Goal: Information Seeking & Learning: Learn about a topic

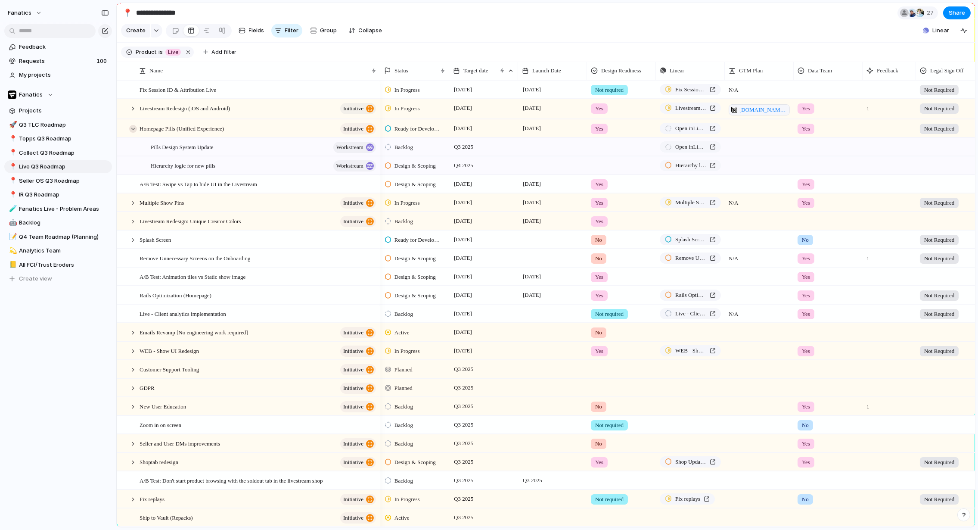
click at [133, 126] on div at bounding box center [133, 129] width 8 height 8
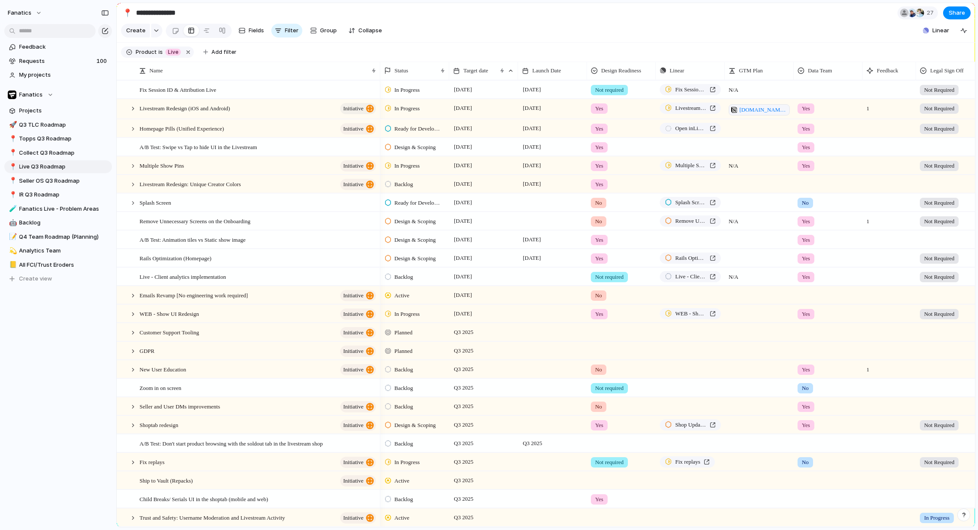
click at [589, 19] on section "**********" at bounding box center [546, 12] width 858 height 19
click at [39, 182] on span "Seller OS Q3 Roadmap" at bounding box center [64, 181] width 90 height 9
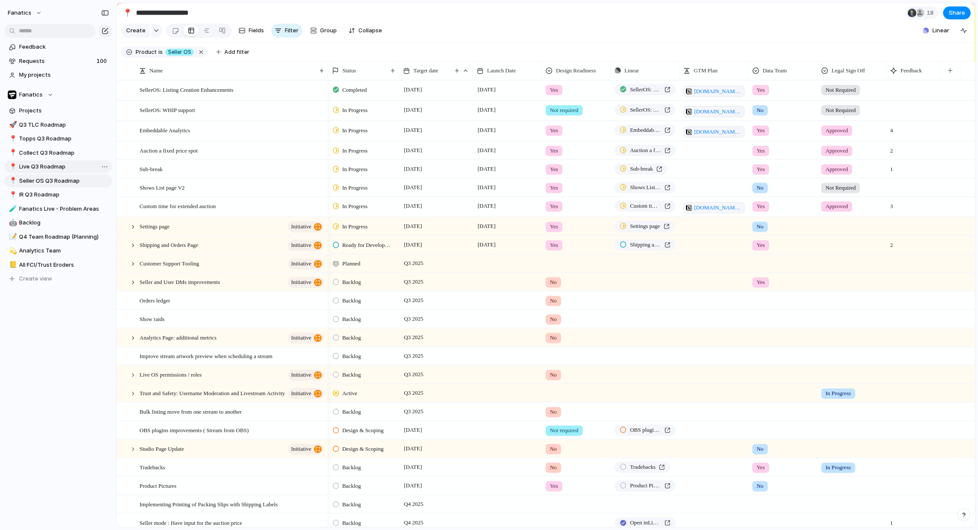
click at [39, 167] on span "Live Q3 Roadmap" at bounding box center [64, 166] width 90 height 9
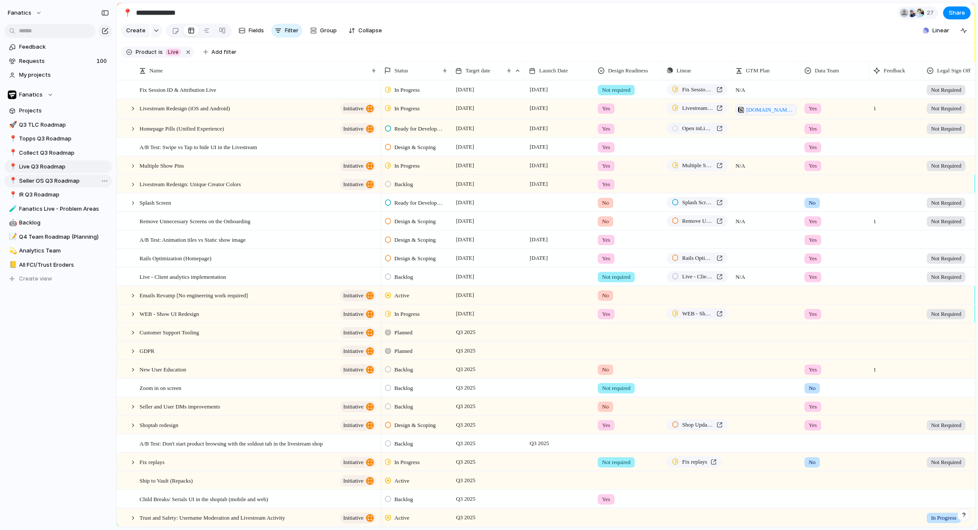
click at [41, 186] on link "📍 Seller OS Q3 Roadmap" at bounding box center [58, 180] width 108 height 13
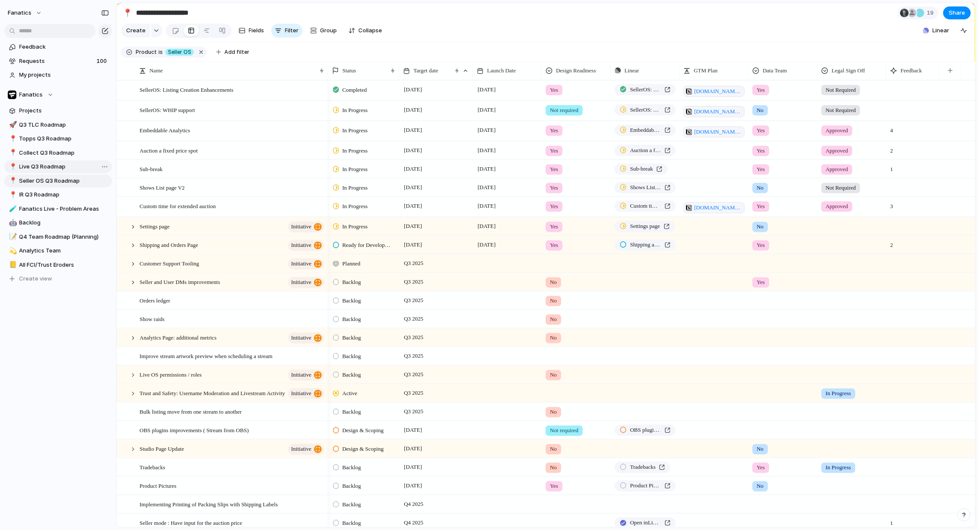
click at [38, 165] on span "Live Q3 Roadmap" at bounding box center [64, 166] width 90 height 9
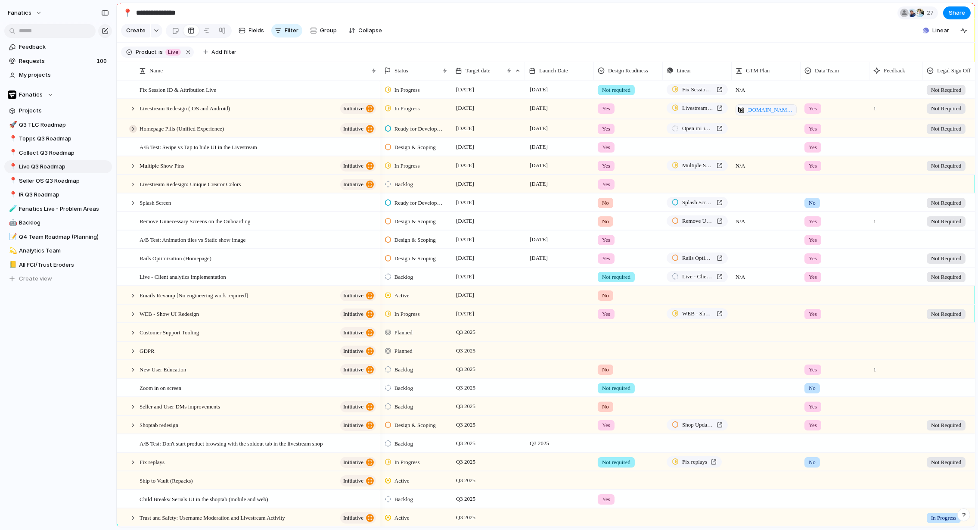
click at [131, 127] on div at bounding box center [133, 129] width 8 height 8
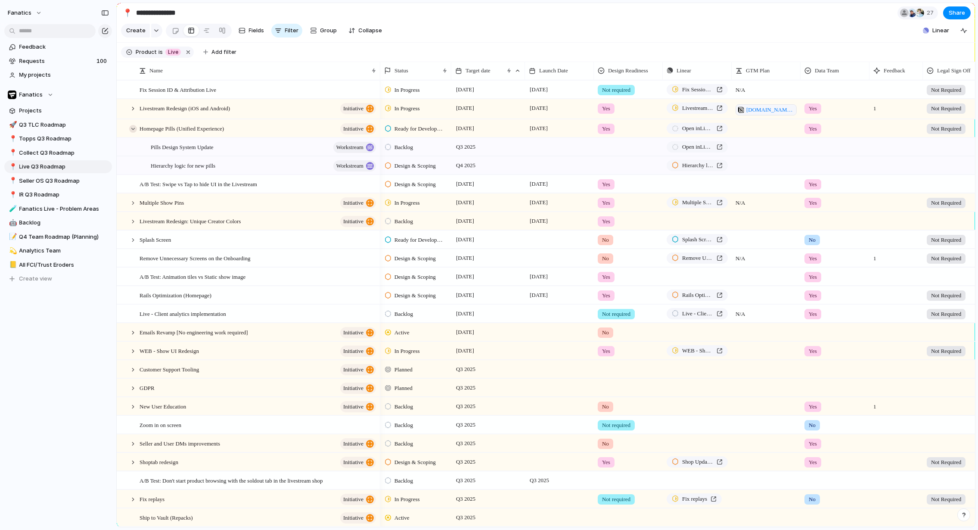
click at [131, 127] on div at bounding box center [133, 129] width 8 height 8
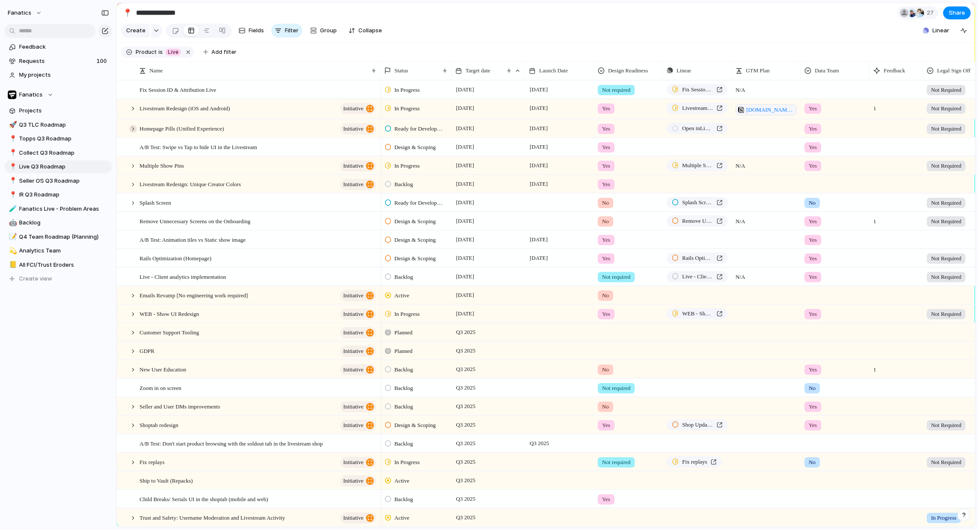
click at [132, 128] on div at bounding box center [133, 129] width 8 height 8
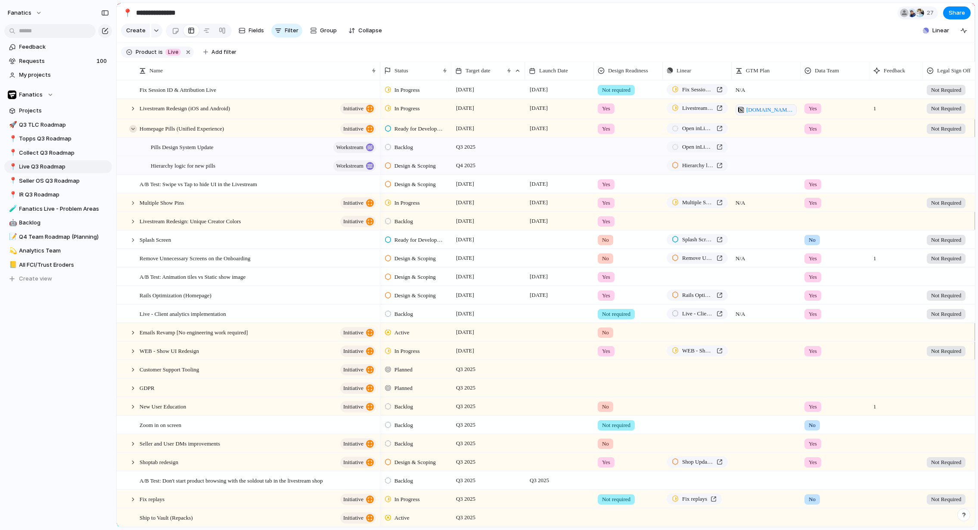
click at [132, 128] on div at bounding box center [133, 129] width 8 height 8
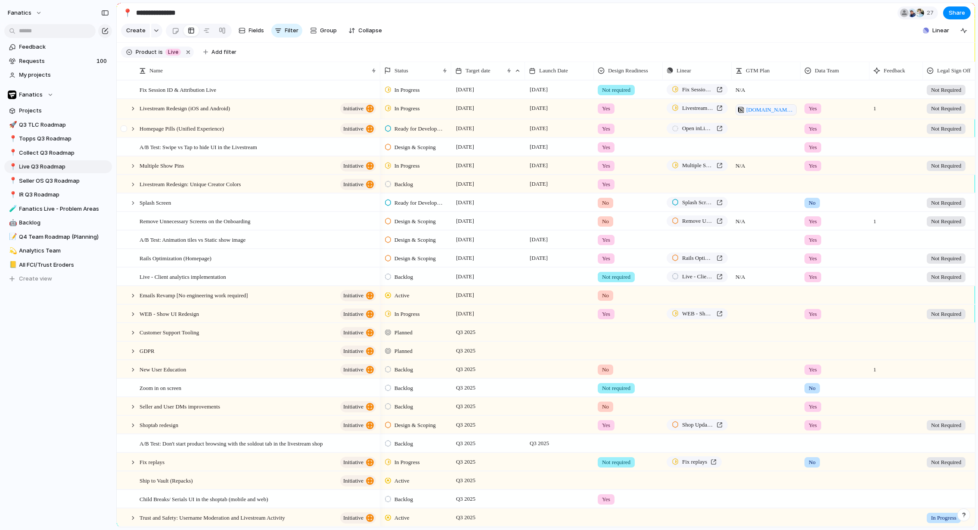
click at [128, 125] on div at bounding box center [124, 131] width 15 height 23
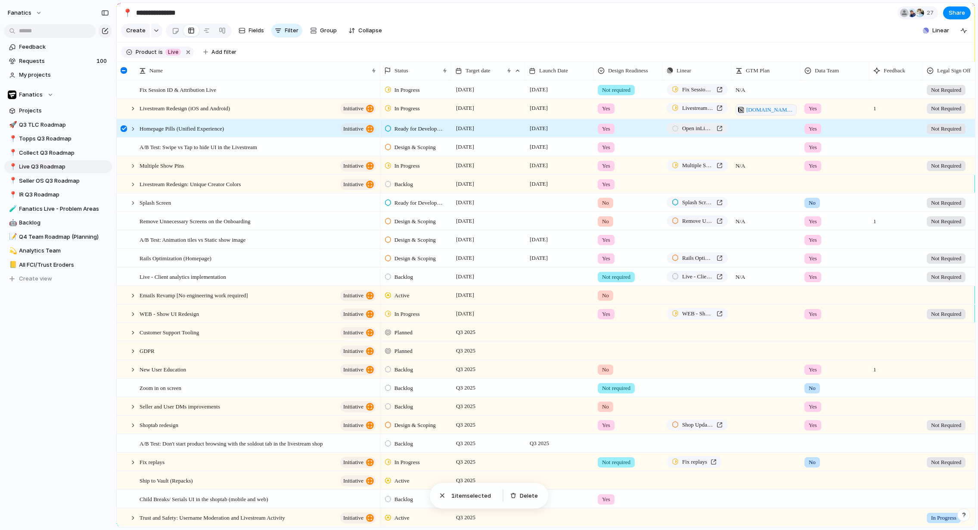
click at [719, 127] on link "Open in Linear" at bounding box center [696, 128] width 61 height 11
click at [124, 128] on div at bounding box center [124, 128] width 6 height 6
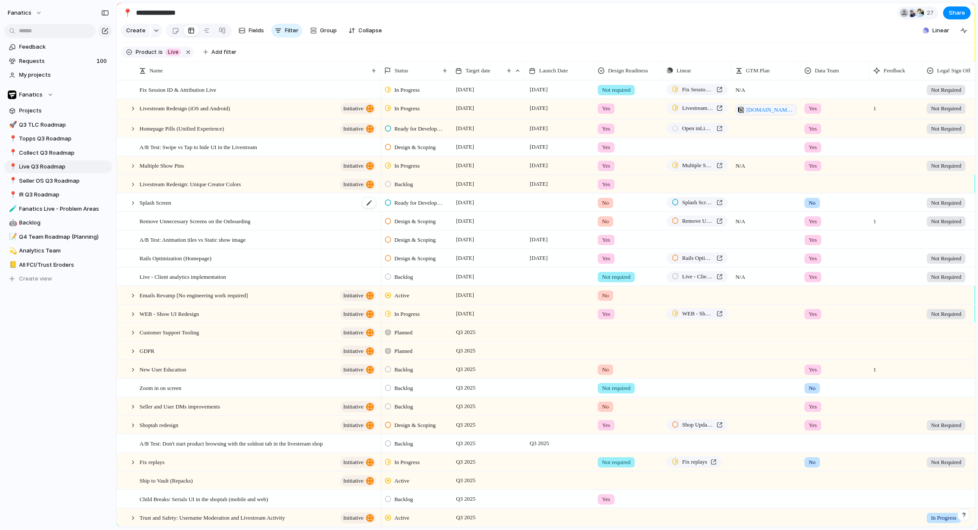
click at [193, 202] on div "Splash Screen" at bounding box center [258, 203] width 238 height 18
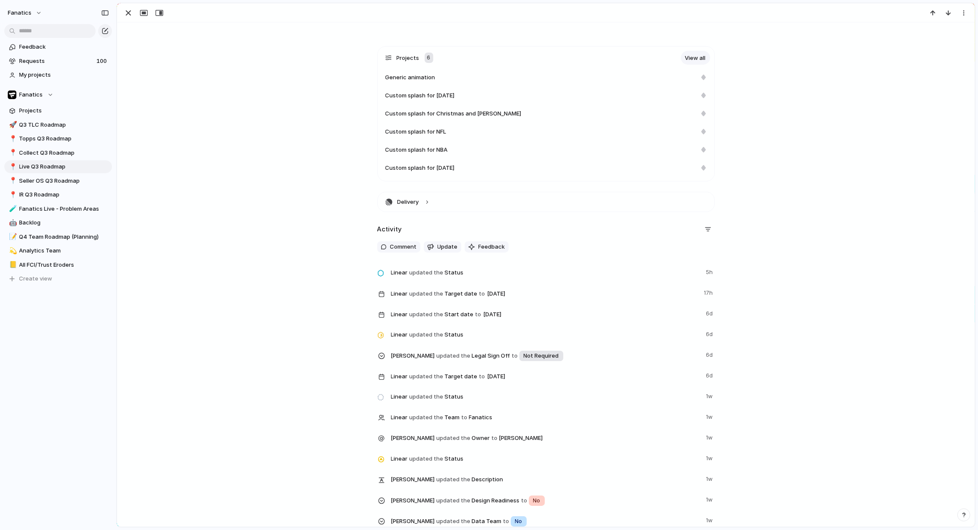
scroll to position [328, 0]
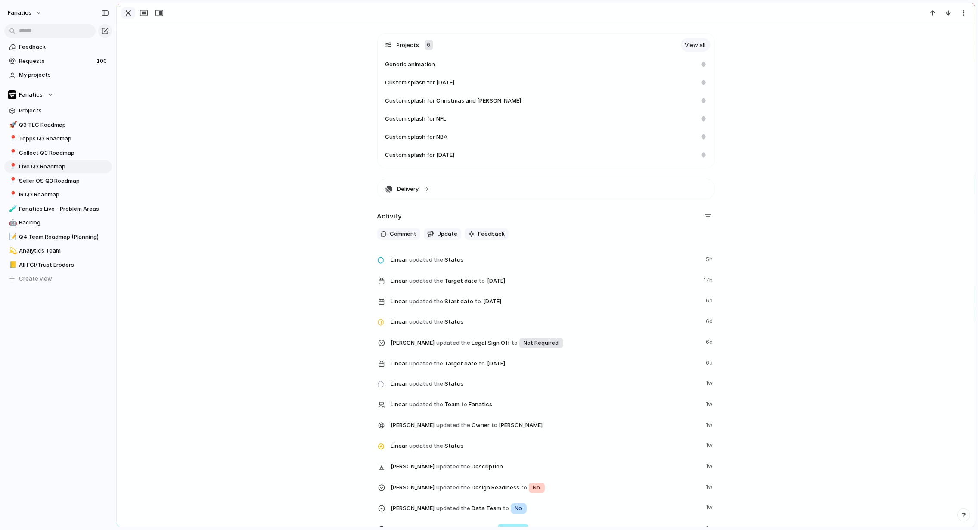
click at [127, 11] on div "button" at bounding box center [128, 13] width 10 height 10
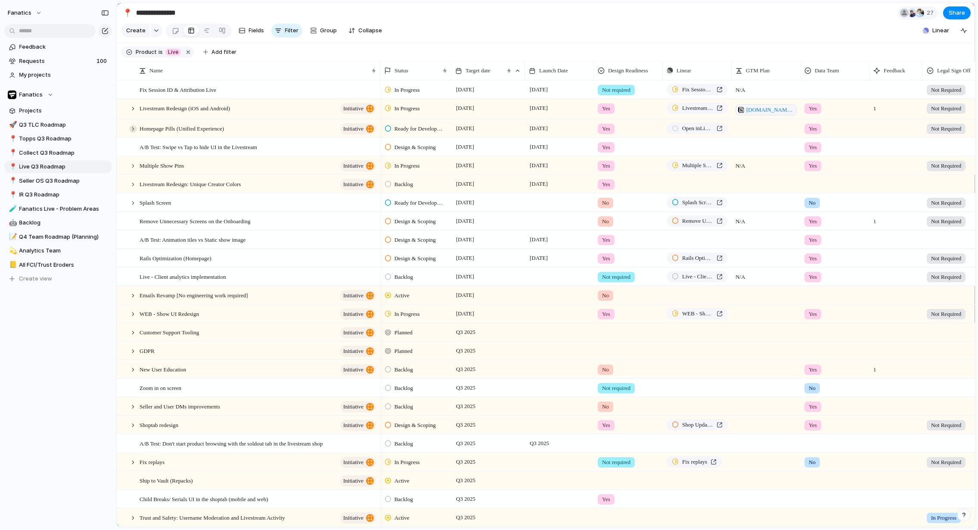
click at [132, 127] on div at bounding box center [133, 129] width 8 height 8
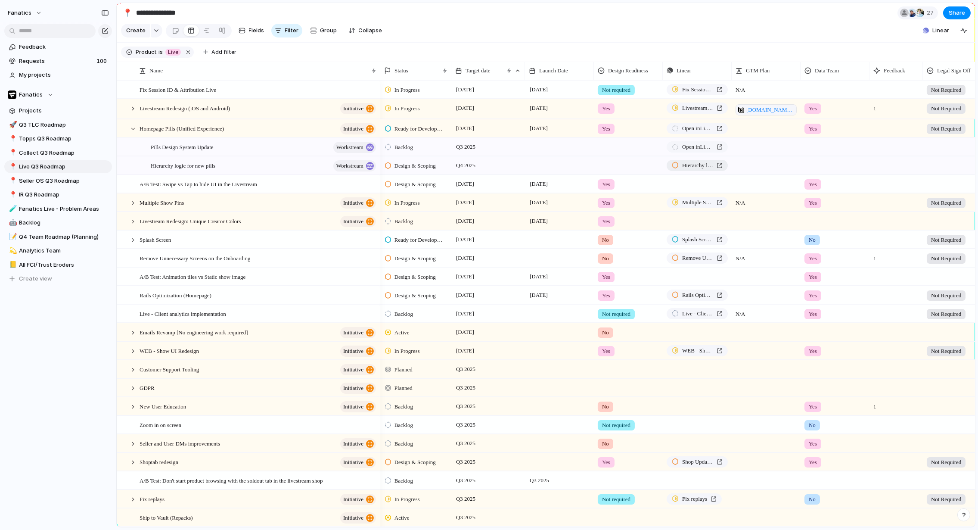
click at [719, 163] on div "Hierarchy logic for new pills" at bounding box center [697, 165] width 51 height 9
click at [132, 126] on div at bounding box center [133, 129] width 8 height 8
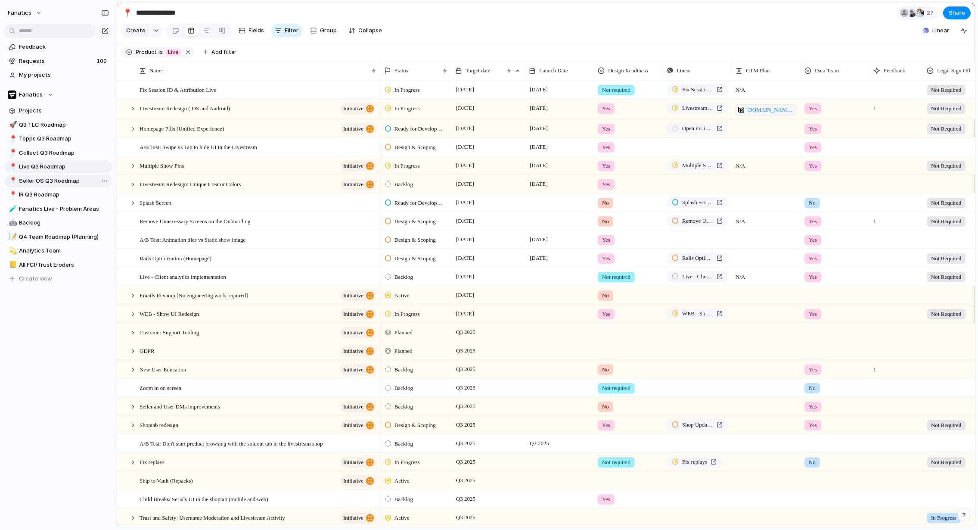
click at [44, 180] on span "Seller OS Q3 Roadmap" at bounding box center [64, 181] width 90 height 9
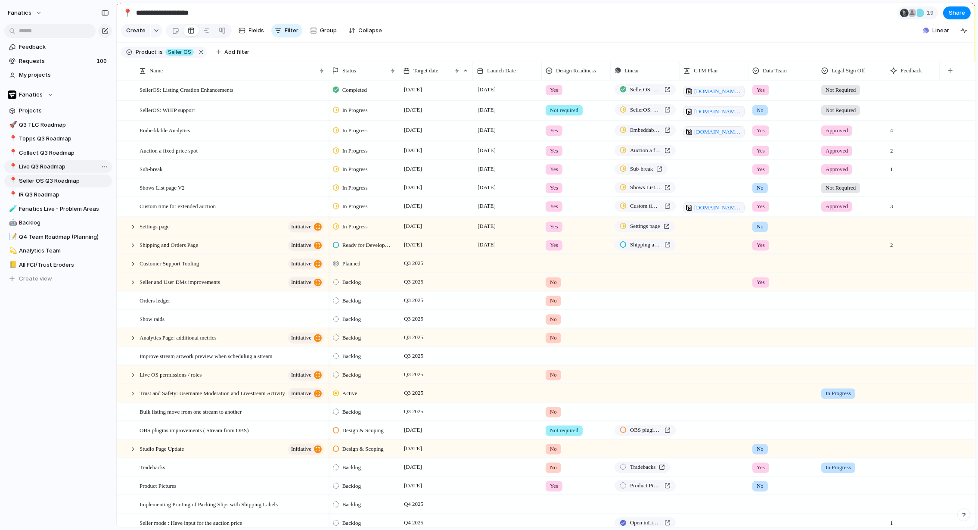
click at [35, 164] on span "Live Q3 Roadmap" at bounding box center [64, 166] width 90 height 9
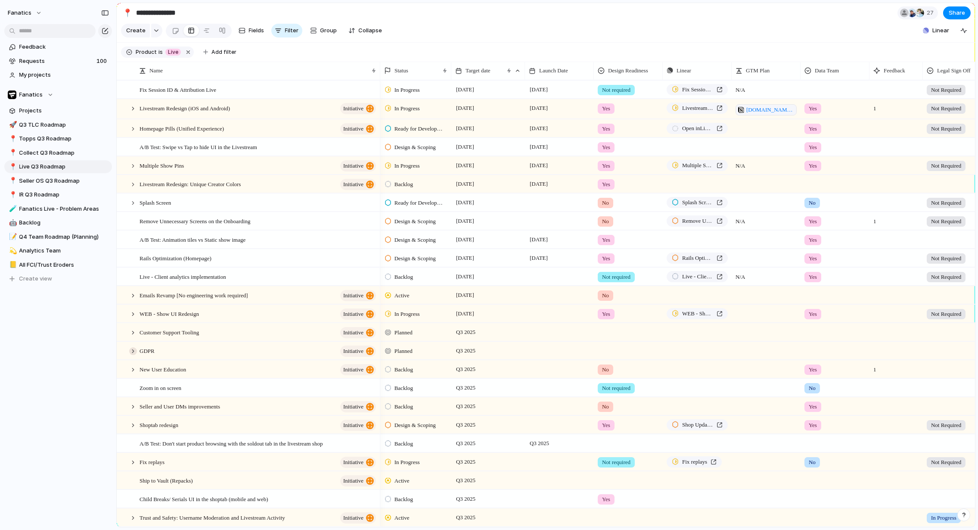
click at [133, 349] on div at bounding box center [133, 351] width 8 height 8
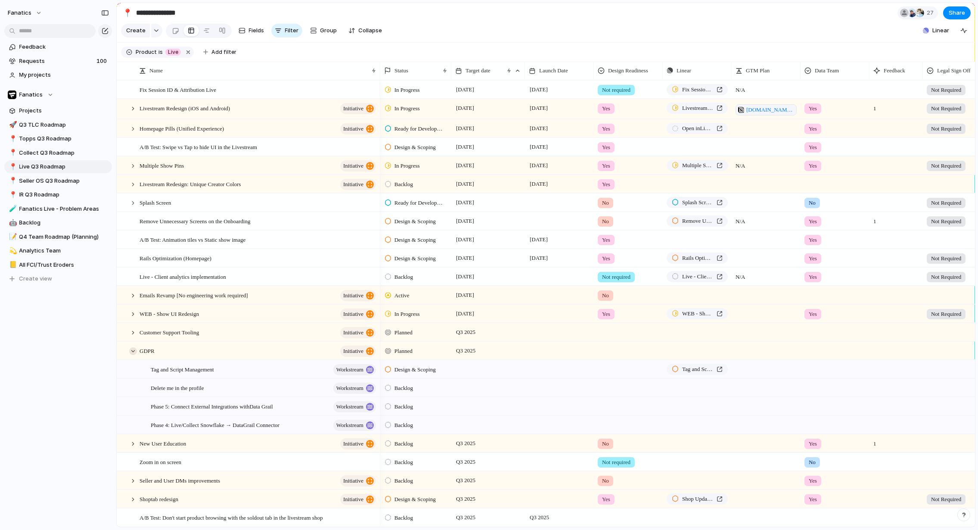
click at [133, 349] on div at bounding box center [133, 351] width 8 height 8
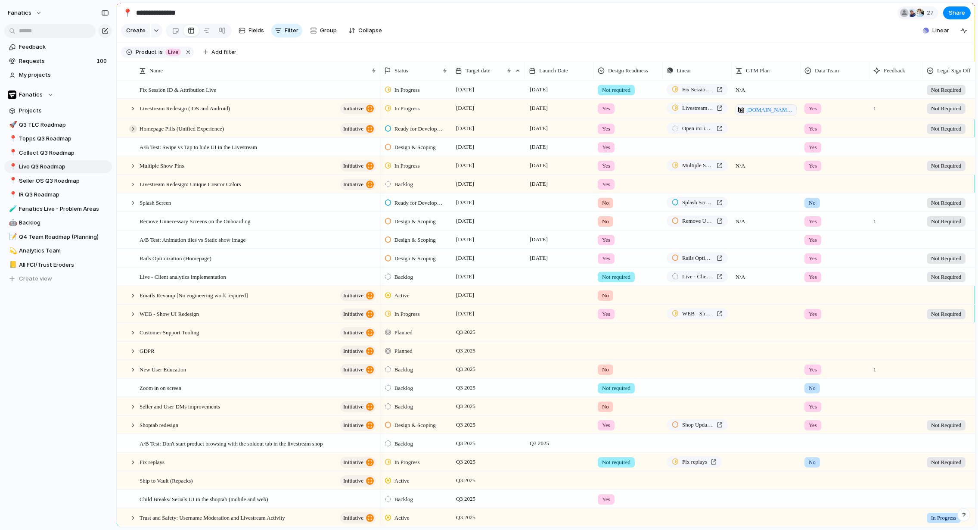
click at [130, 128] on div at bounding box center [133, 129] width 8 height 8
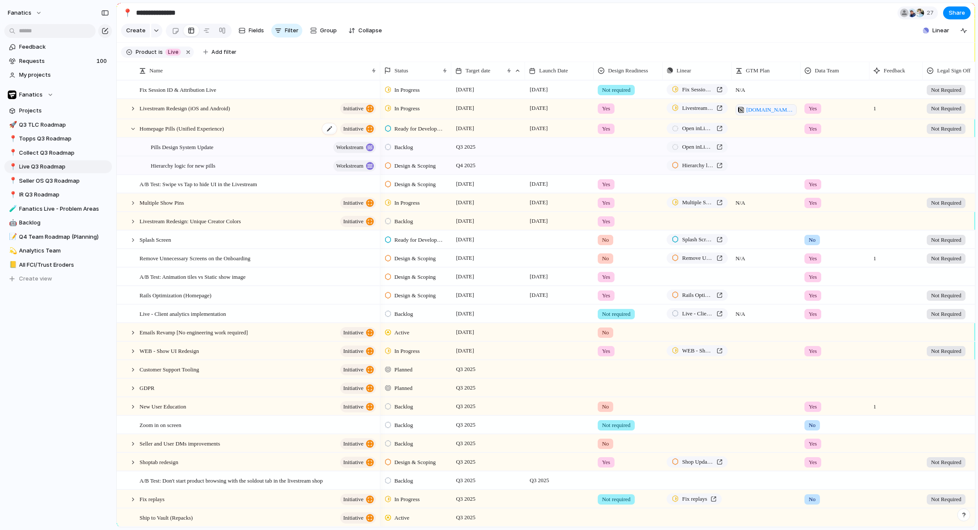
click at [256, 127] on div "Homepage Pills (Unified Experience) initiative" at bounding box center [258, 129] width 238 height 18
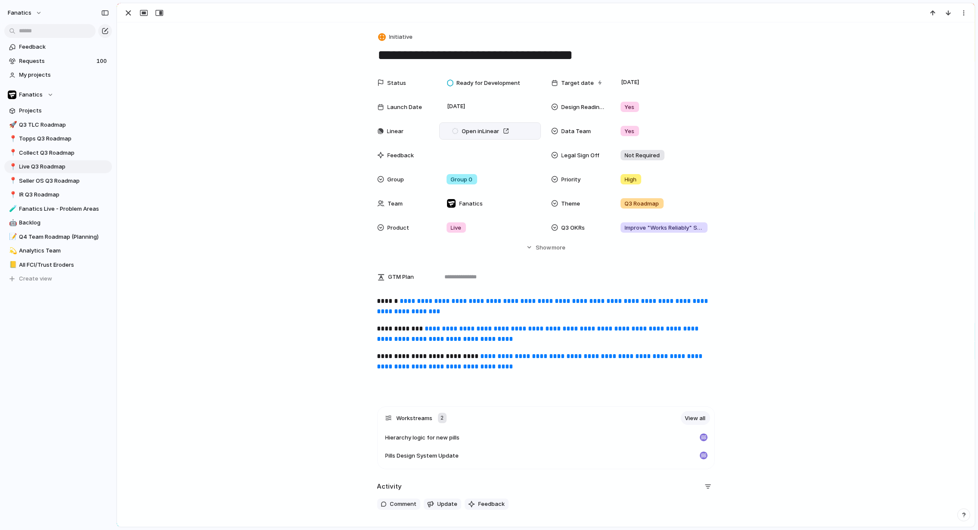
click at [529, 136] on div "Open in Linear" at bounding box center [490, 130] width 94 height 9
click at [483, 142] on div "Unlink" at bounding box center [488, 143] width 28 height 10
click at [359, 165] on div "Status Ready for Development Target date [DATE] Launch Date [DATE] Design Readi…" at bounding box center [545, 162] width 836 height 177
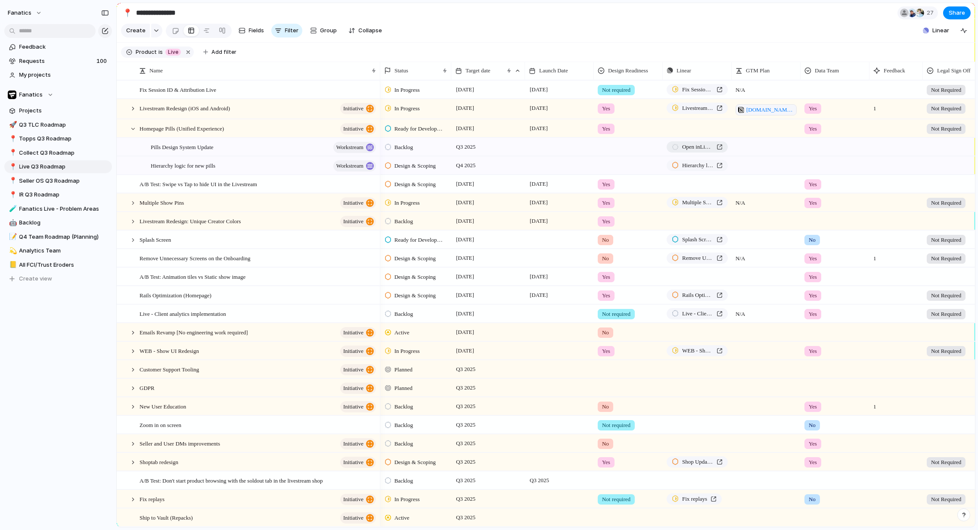
click at [718, 145] on link "Open in Linear" at bounding box center [696, 146] width 61 height 11
click at [466, 147] on span "Q3 2025" at bounding box center [466, 147] width 24 height 10
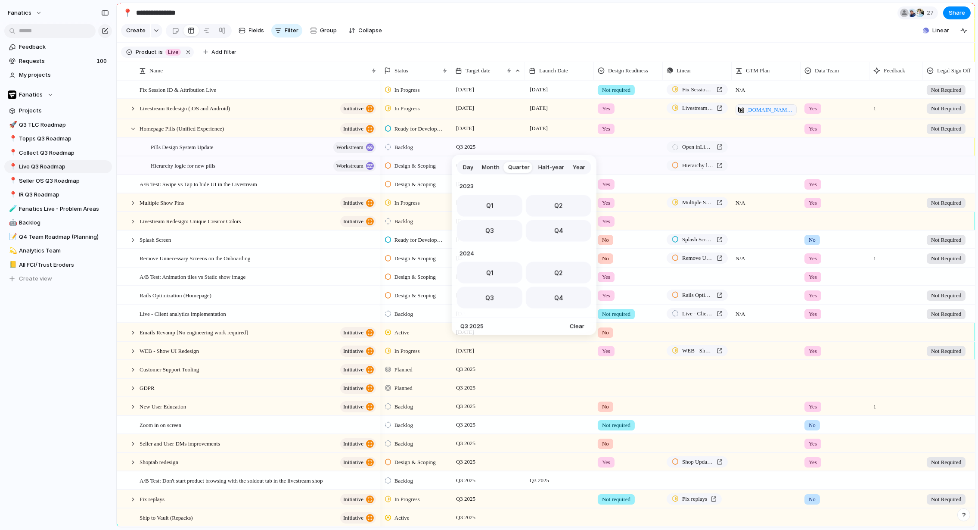
scroll to position [136, 0]
click at [495, 168] on span "Month" at bounding box center [491, 167] width 18 height 9
click at [521, 251] on span "Aug" at bounding box center [524, 253] width 12 height 9
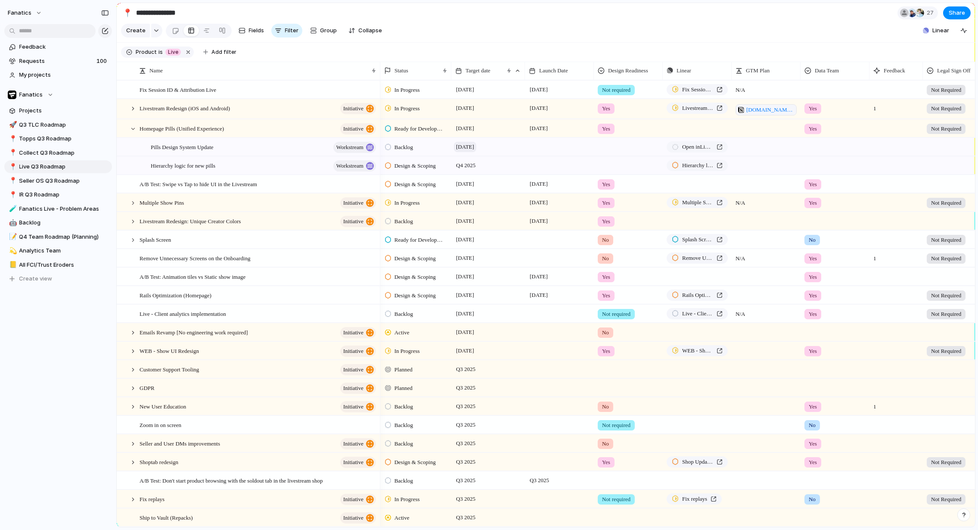
click at [471, 147] on span "[DATE]" at bounding box center [465, 147] width 22 height 10
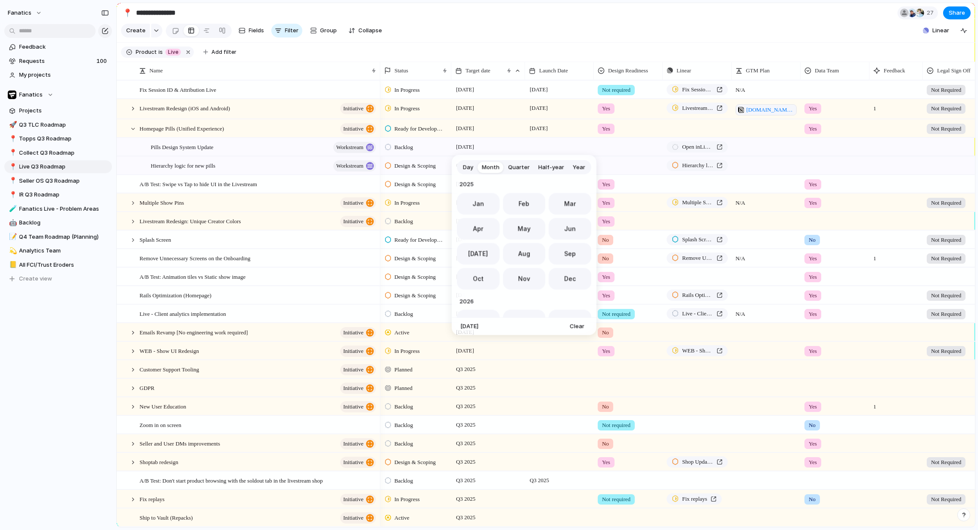
click at [463, 170] on span "Day" at bounding box center [468, 167] width 10 height 9
click at [558, 291] on button "29" at bounding box center [559, 295] width 15 height 15
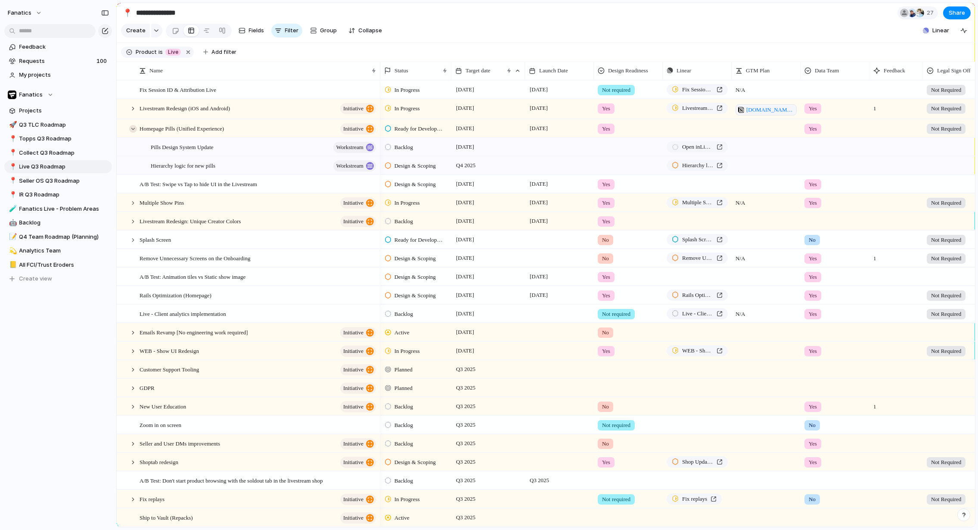
click at [131, 127] on div at bounding box center [133, 129] width 8 height 8
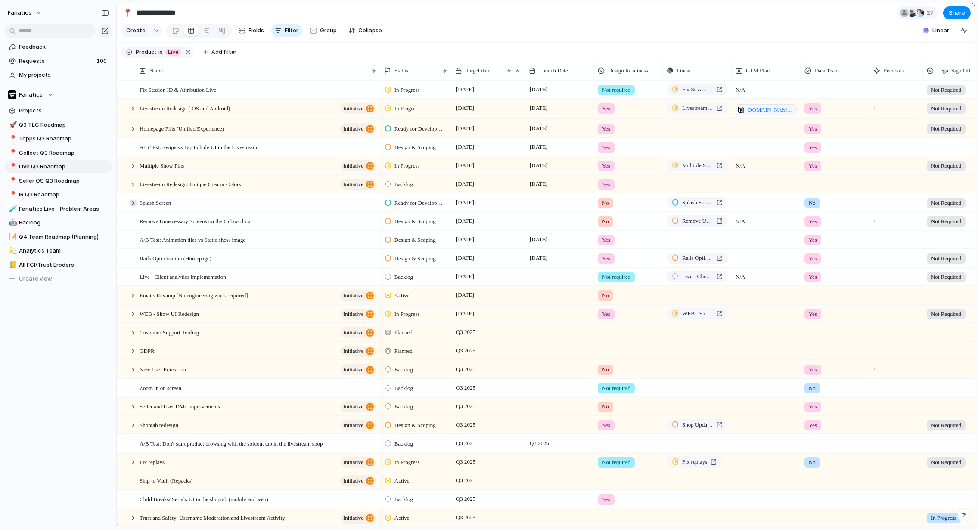
click at [133, 204] on div at bounding box center [133, 203] width 8 height 8
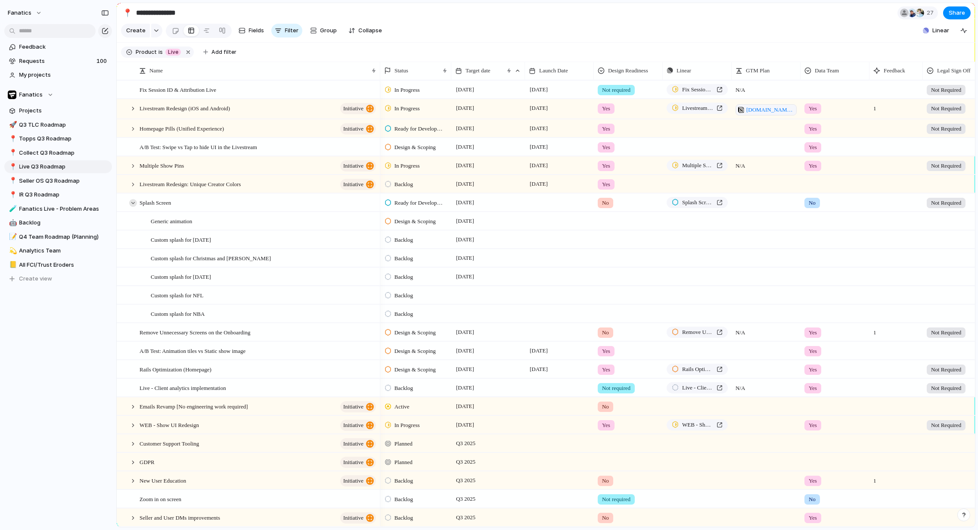
click at [133, 204] on div at bounding box center [133, 203] width 8 height 8
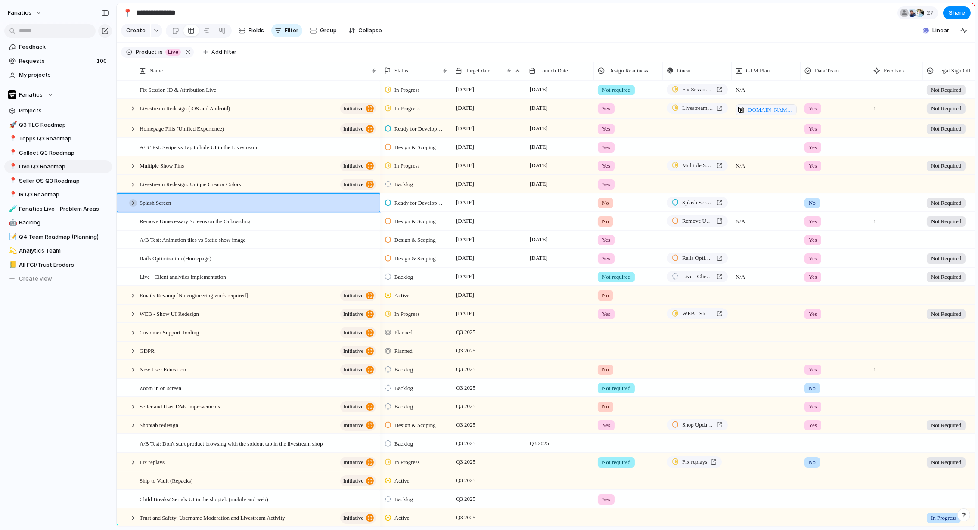
click at [129, 202] on div at bounding box center [133, 203] width 8 height 8
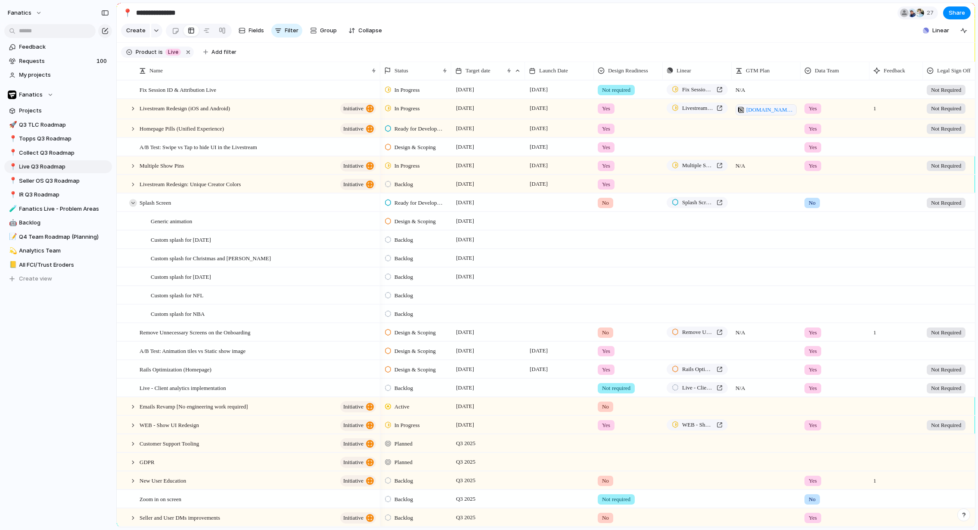
click at [130, 202] on div at bounding box center [133, 203] width 8 height 8
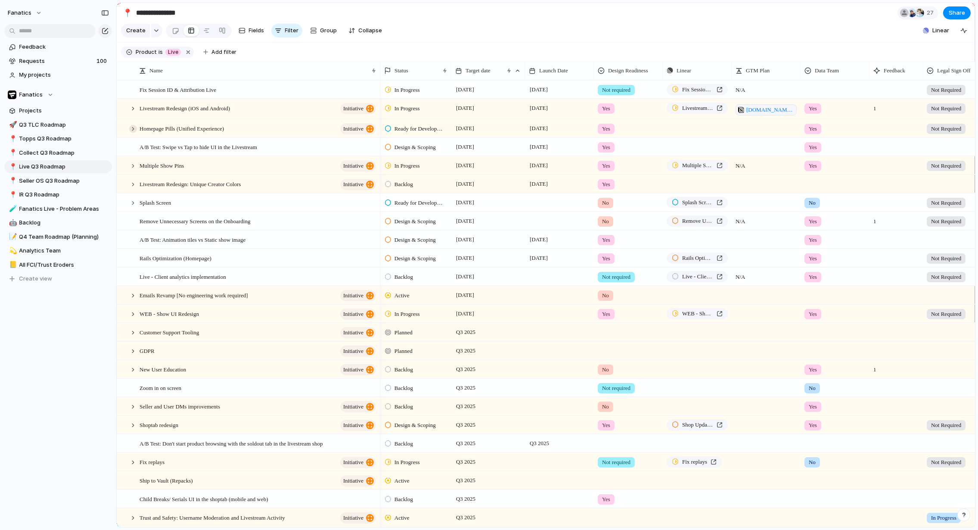
click at [133, 127] on div at bounding box center [133, 129] width 8 height 8
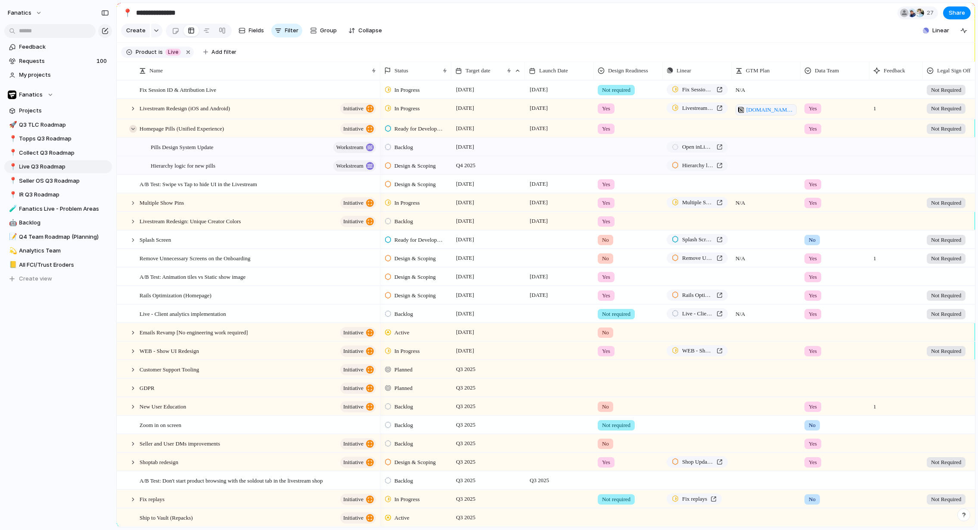
click at [133, 127] on div at bounding box center [133, 129] width 8 height 8
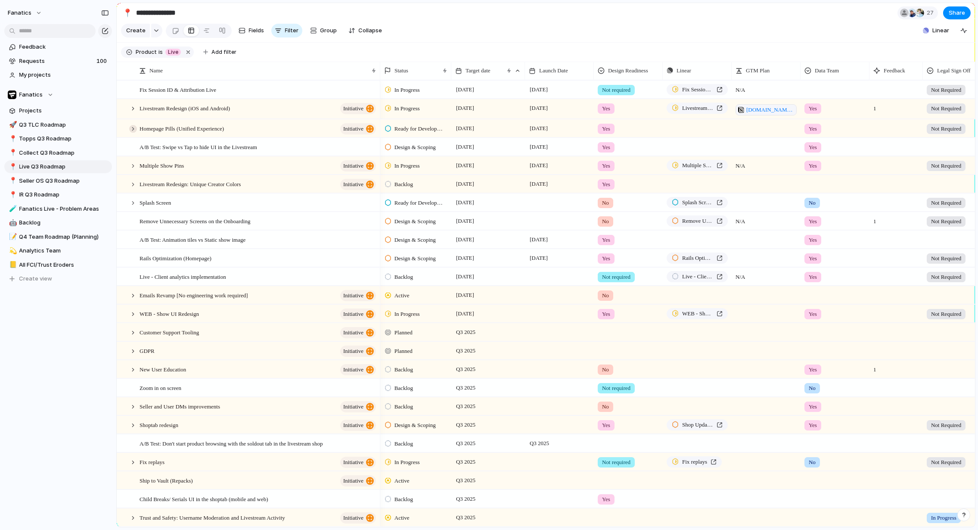
click at [132, 127] on div at bounding box center [133, 129] width 8 height 8
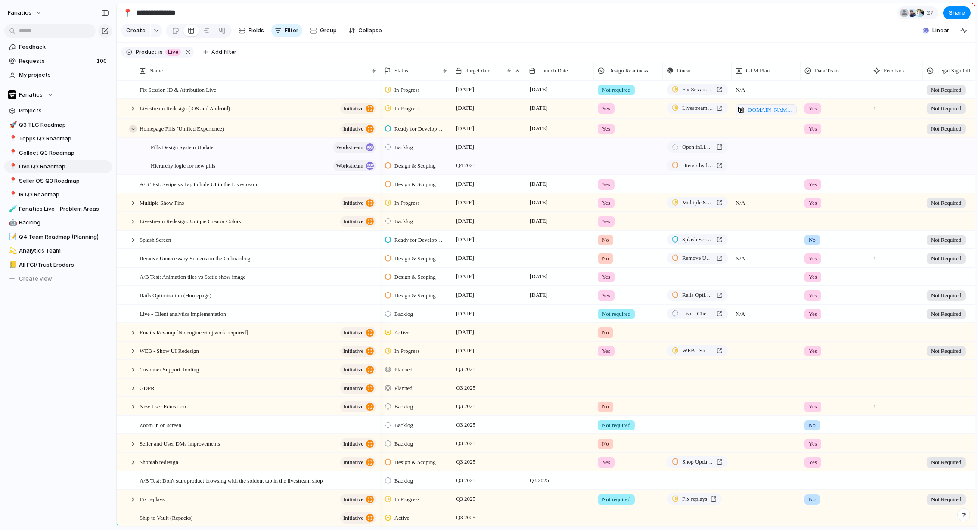
click at [131, 129] on div at bounding box center [133, 129] width 8 height 8
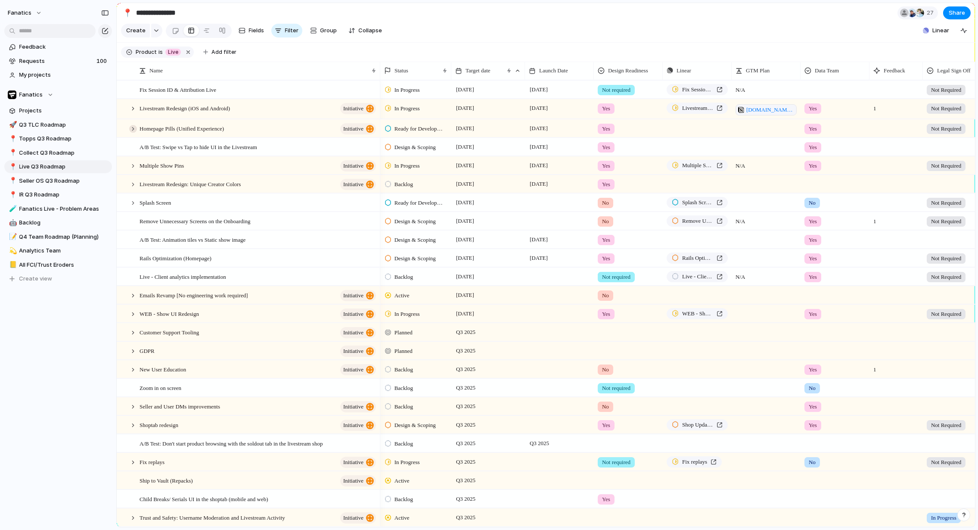
click at [133, 128] on div at bounding box center [133, 129] width 8 height 8
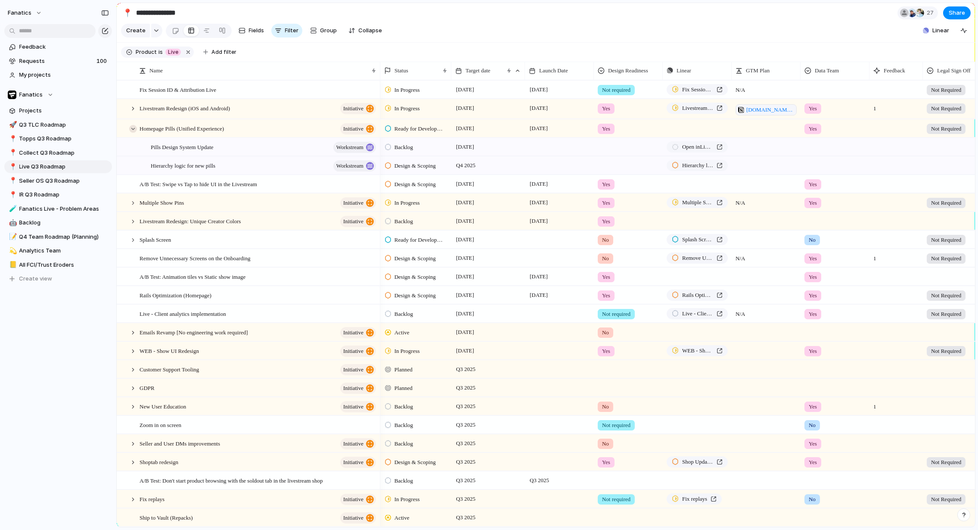
click at [133, 130] on div at bounding box center [133, 129] width 8 height 8
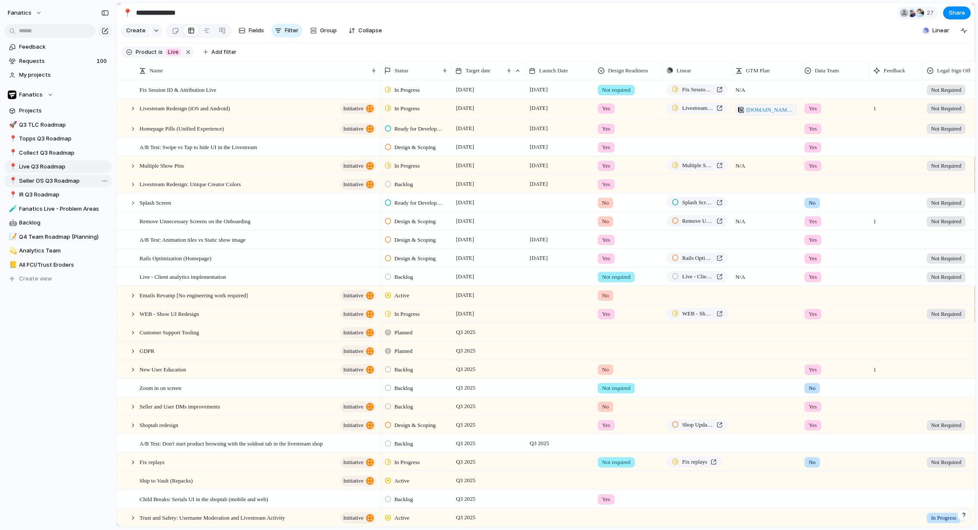
click at [49, 180] on span "Seller OS Q3 Roadmap" at bounding box center [64, 181] width 90 height 9
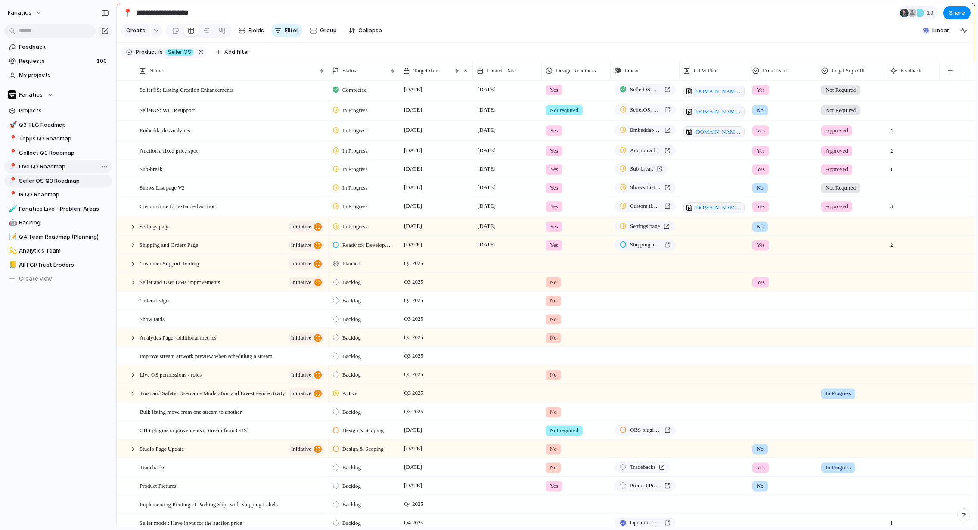
click at [46, 167] on span "Live Q3 Roadmap" at bounding box center [64, 166] width 90 height 9
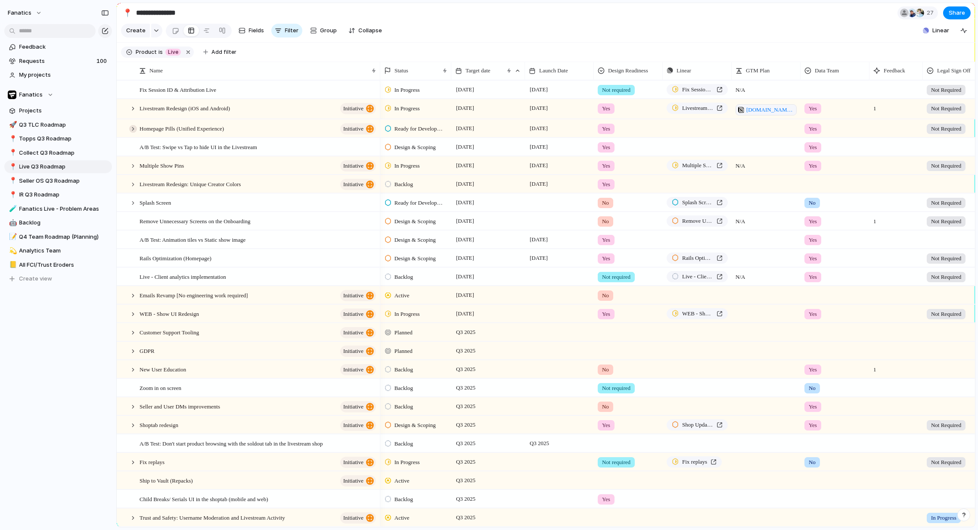
click at [134, 128] on div at bounding box center [133, 129] width 8 height 8
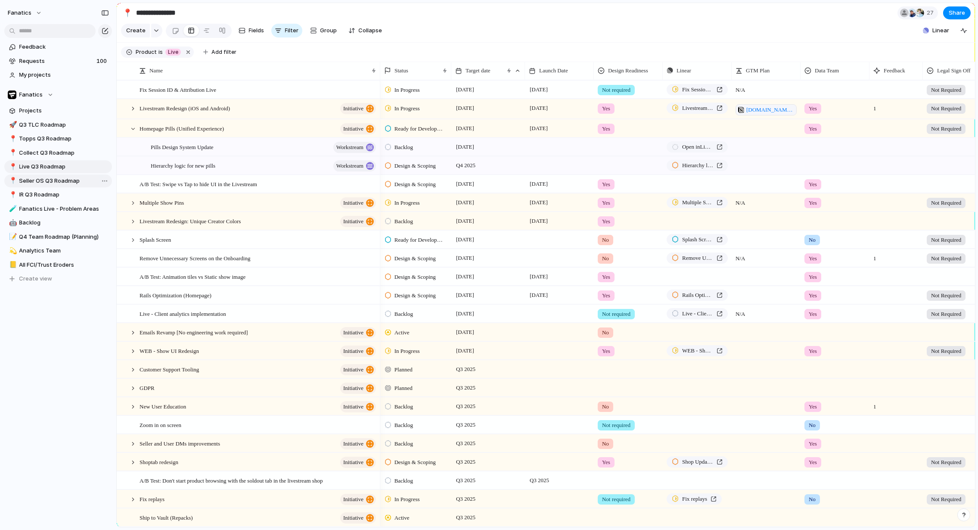
click at [41, 177] on span "Seller OS Q3 Roadmap" at bounding box center [64, 181] width 90 height 9
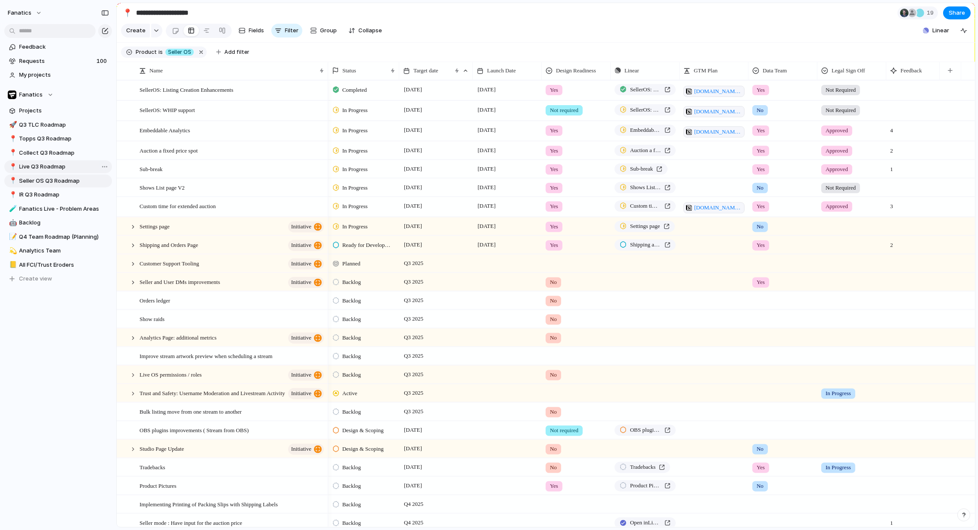
click at [38, 166] on span "Live Q3 Roadmap" at bounding box center [64, 166] width 90 height 9
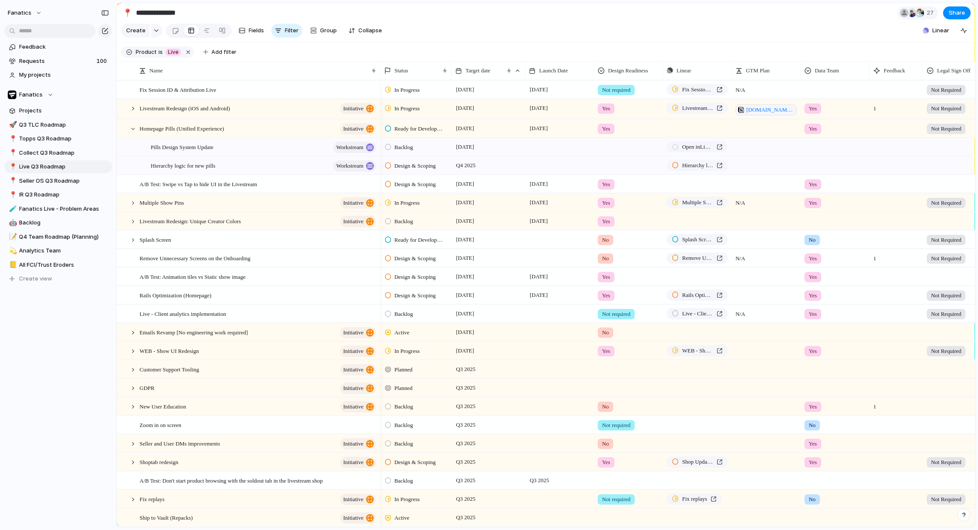
click at [63, 452] on div "fanatics Feedback Requests 100 My projects Fanatics Projects 🚀 Q3 TLC Roadmap 📍…" at bounding box center [58, 265] width 116 height 530
click at [135, 130] on div at bounding box center [133, 129] width 8 height 8
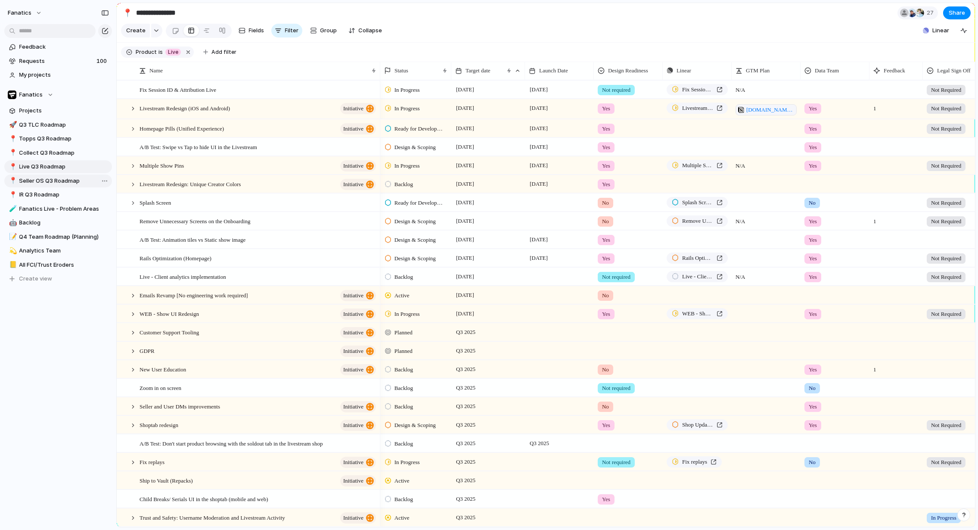
click at [44, 182] on span "Seller OS Q3 Roadmap" at bounding box center [64, 181] width 90 height 9
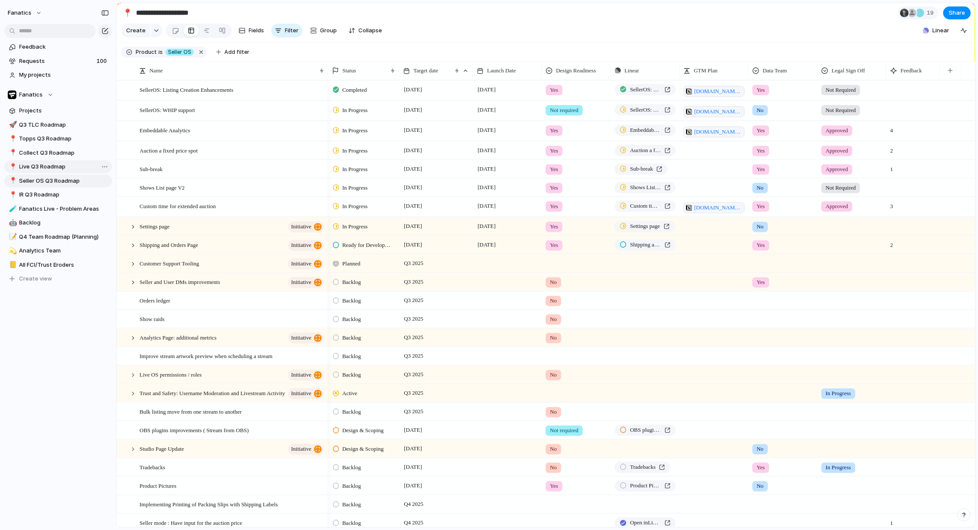
click at [49, 167] on span "Live Q3 Roadmap" at bounding box center [64, 166] width 90 height 9
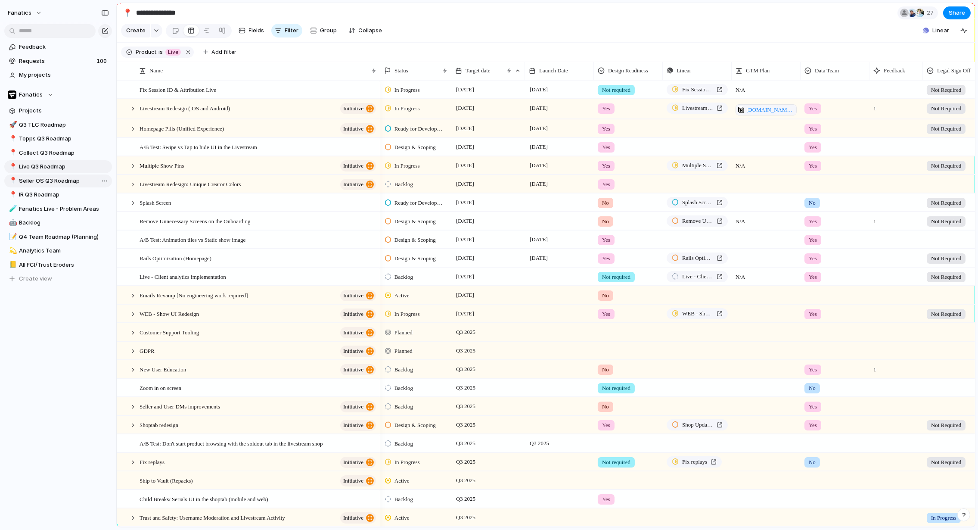
click at [49, 173] on div "🚀 Q3 TLC Roadmap 📍 Topps Q3 Roadmap 📍 Collect Q3 Roadmap 📍 Live Q3 Roadmap 📍 Se…" at bounding box center [58, 201] width 108 height 167
click at [50, 177] on span "Seller OS Q3 Roadmap" at bounding box center [64, 181] width 90 height 9
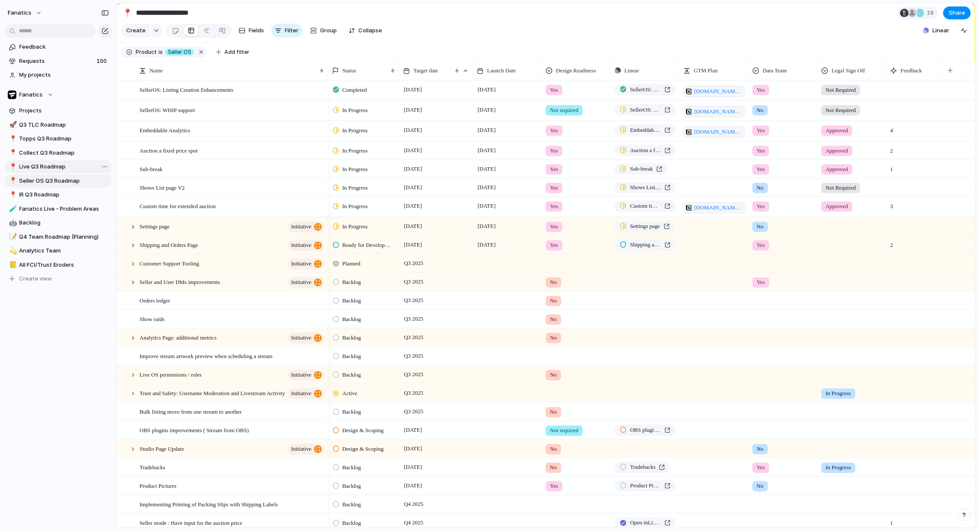
click at [34, 166] on span "Live Q3 Roadmap" at bounding box center [64, 166] width 90 height 9
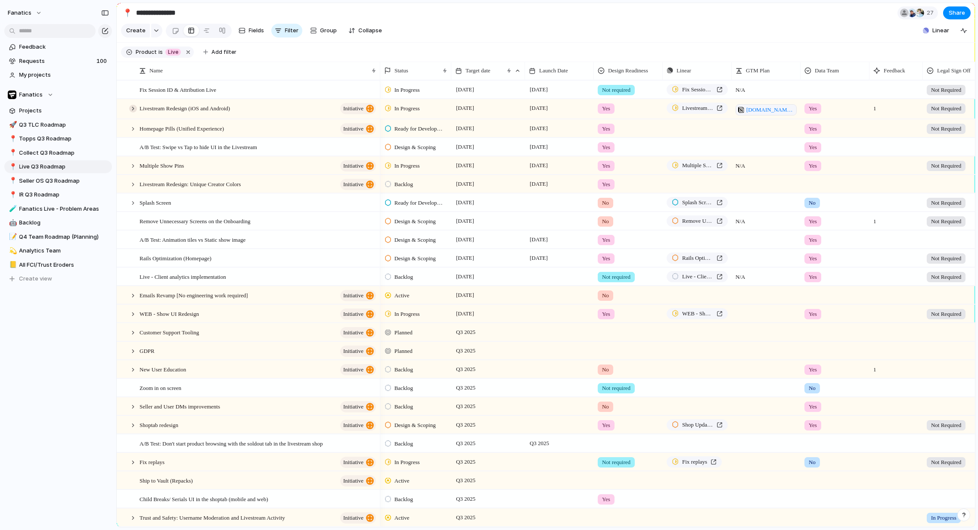
click at [131, 108] on div at bounding box center [133, 109] width 8 height 8
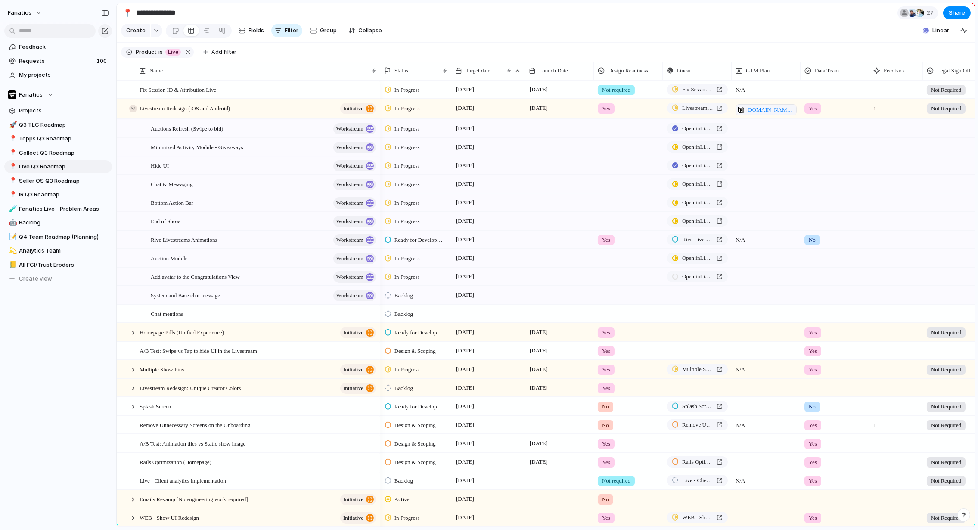
click at [131, 108] on div at bounding box center [133, 109] width 8 height 8
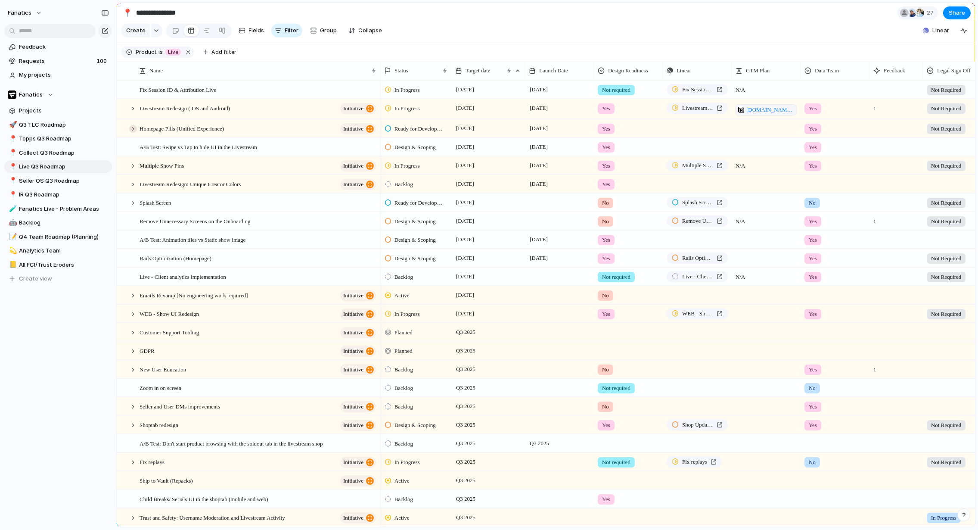
click at [133, 128] on div at bounding box center [133, 129] width 8 height 8
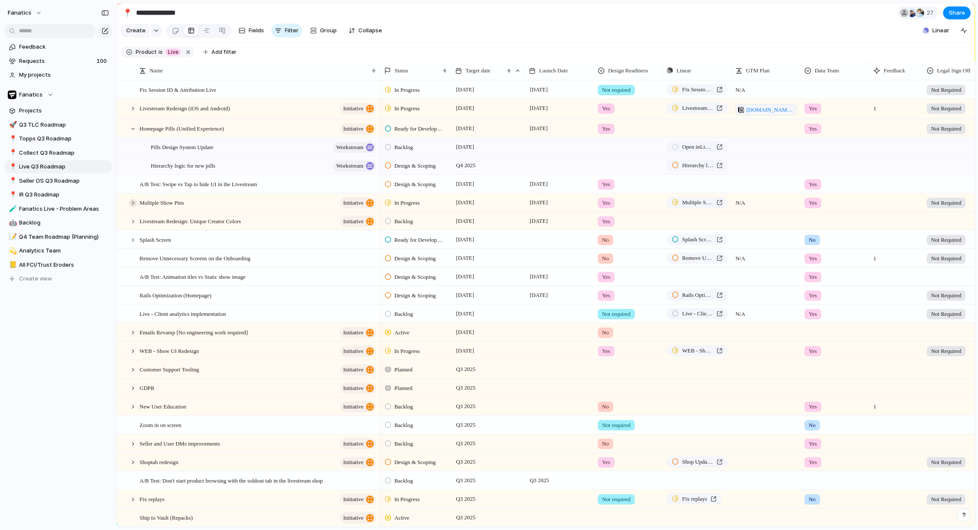
click at [134, 201] on div at bounding box center [133, 203] width 8 height 8
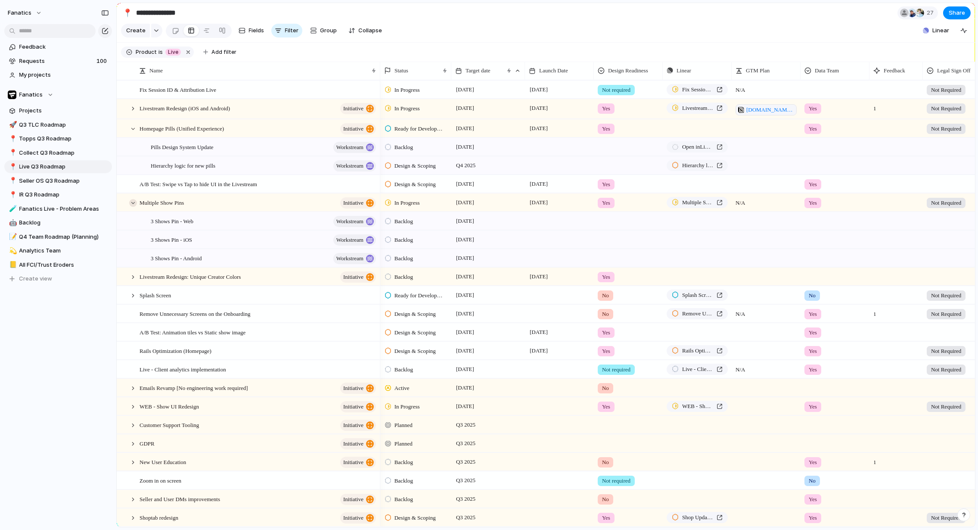
click at [134, 201] on div at bounding box center [133, 203] width 8 height 8
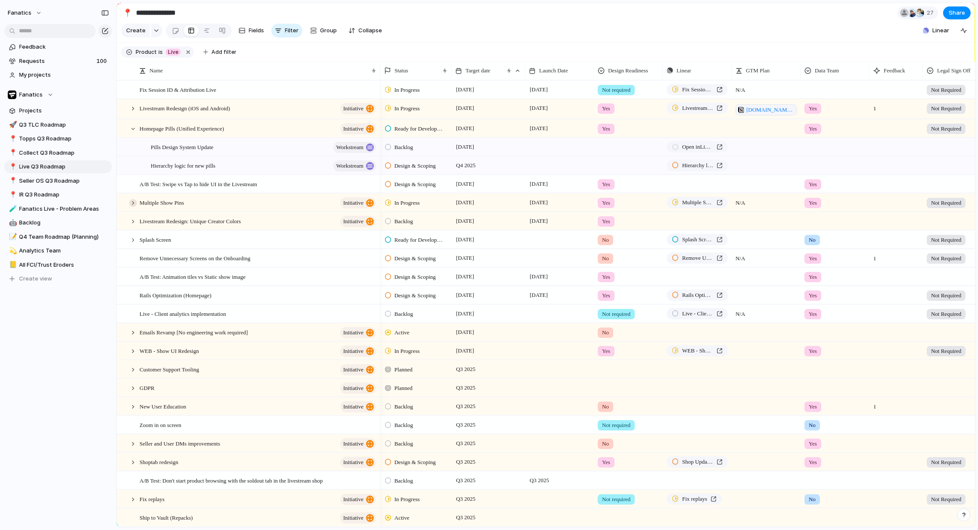
click at [134, 201] on div at bounding box center [133, 203] width 8 height 8
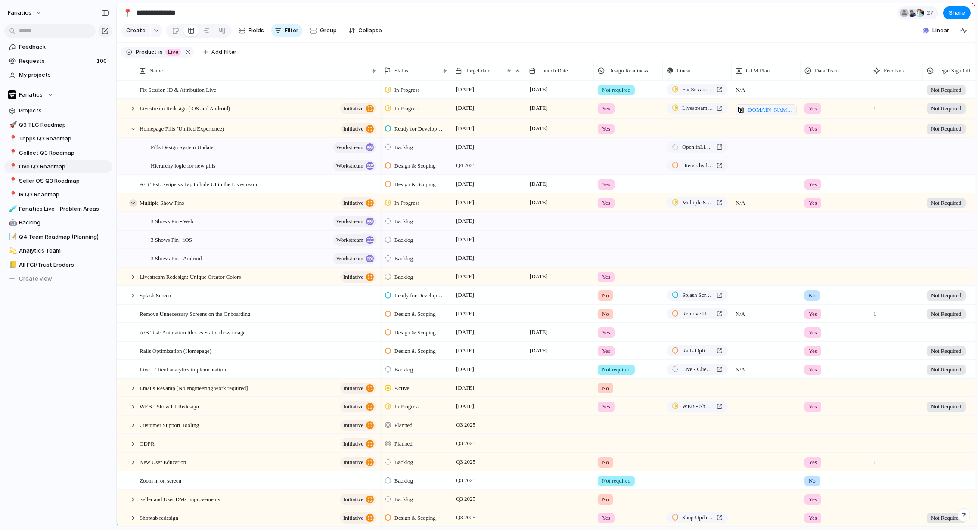
click at [134, 201] on div at bounding box center [133, 203] width 8 height 8
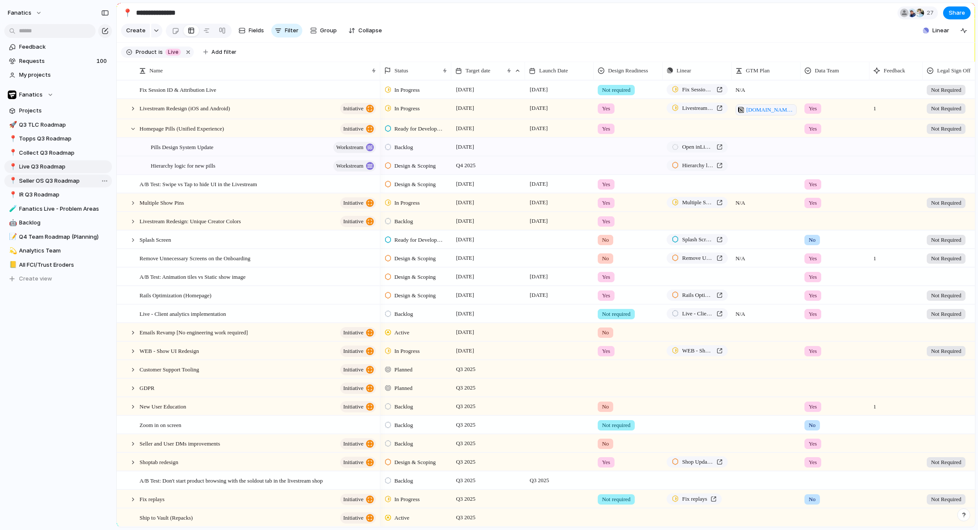
click at [39, 179] on span "Seller OS Q3 Roadmap" at bounding box center [64, 181] width 90 height 9
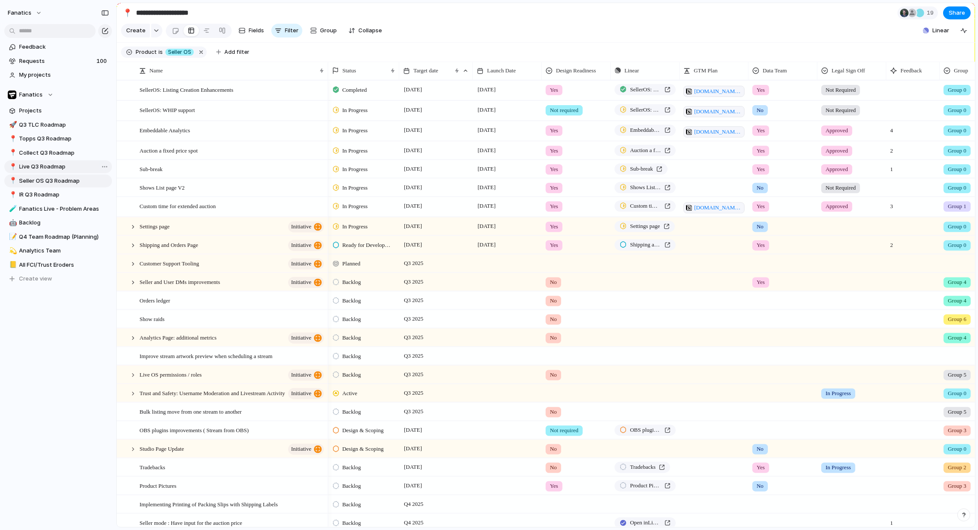
click at [42, 164] on span "Live Q3 Roadmap" at bounding box center [64, 166] width 90 height 9
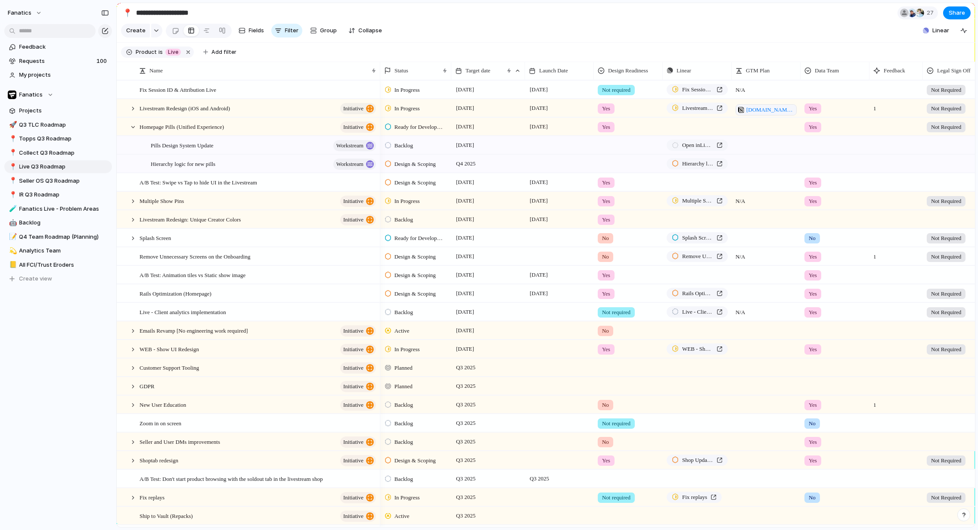
type input "**********"
